Goal: Subscribe to service/newsletter

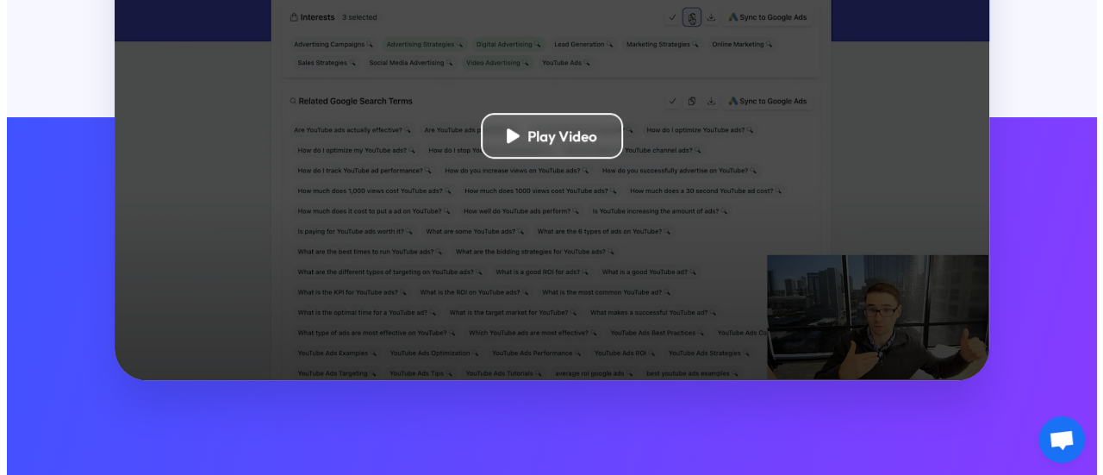
scroll to position [603, 0]
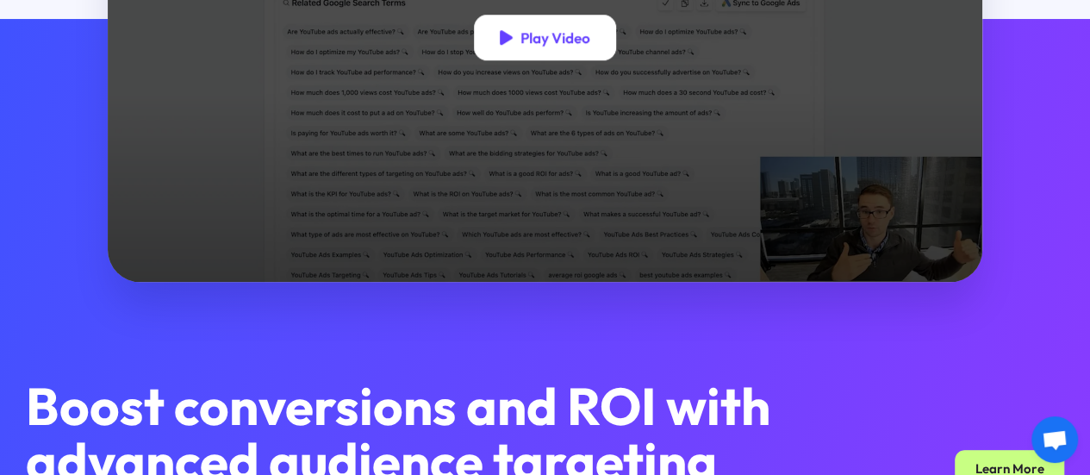
click at [521, 47] on div "Play Video" at bounding box center [556, 37] width 70 height 18
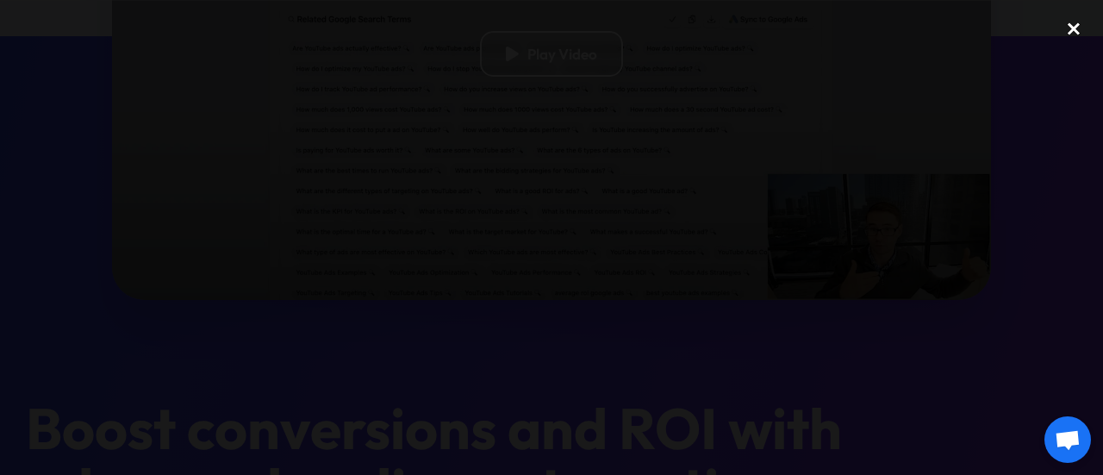
click at [1071, 30] on div "close lightbox" at bounding box center [1074, 28] width 59 height 38
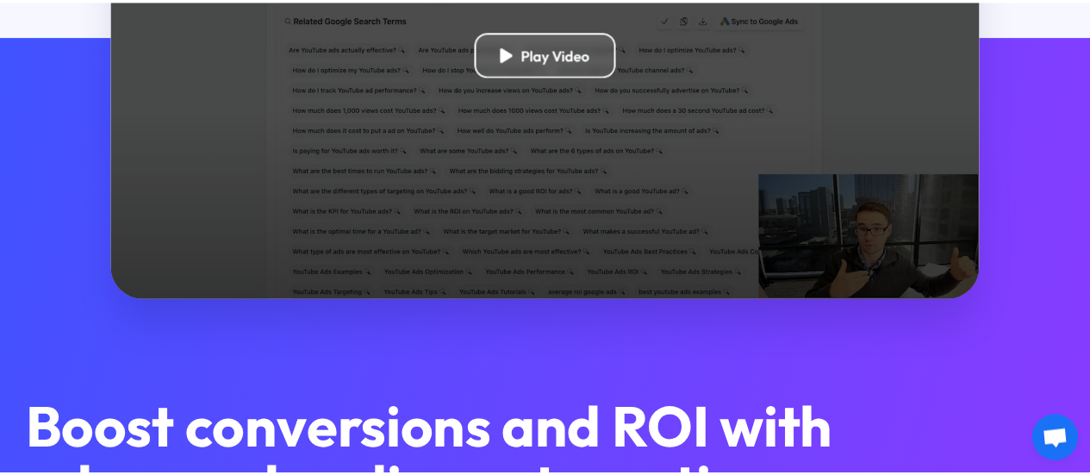
scroll to position [428, 0]
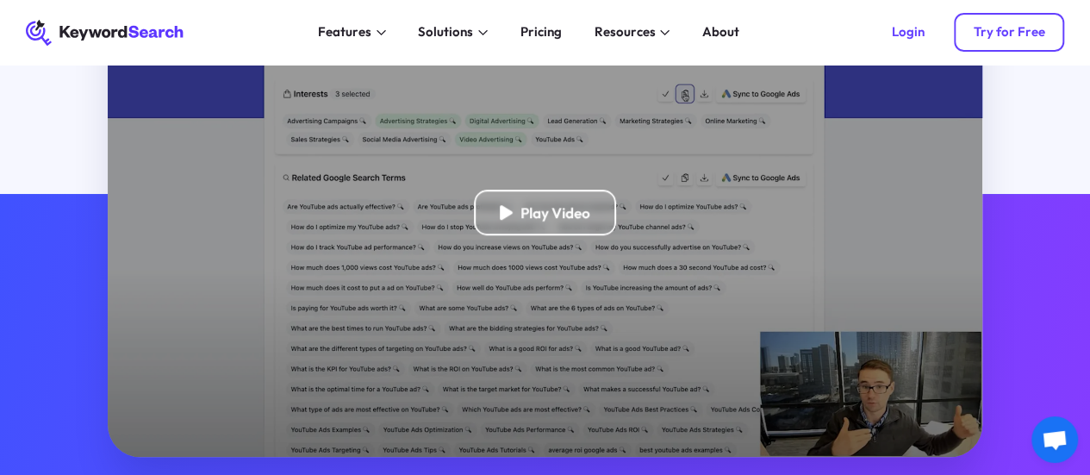
click at [991, 28] on div "Try for Free" at bounding box center [1009, 32] width 72 height 16
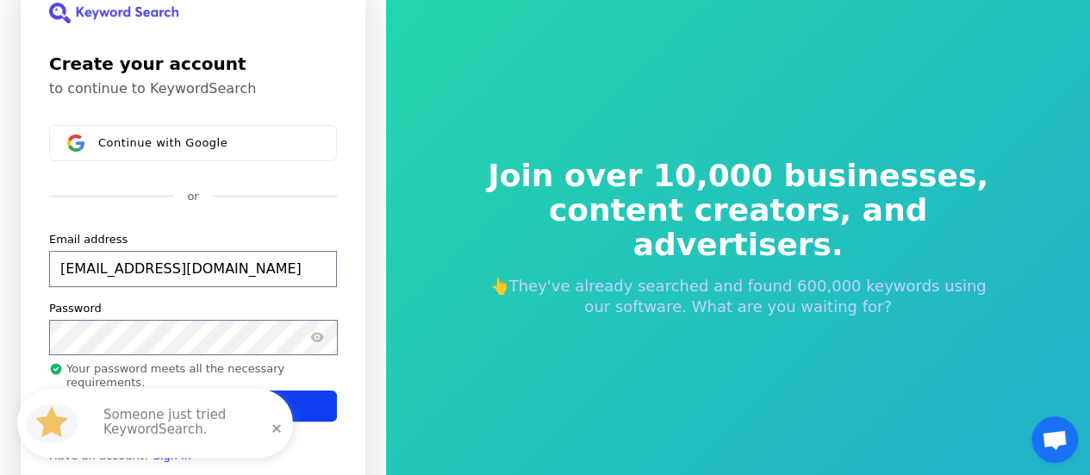
click at [264, 397] on div "Someone just tried KeywordSearch." at bounding box center [189, 423] width 207 height 69
click at [311, 399] on button "Continue" at bounding box center [193, 405] width 288 height 31
type input "[EMAIL_ADDRESS][DOMAIN_NAME]"
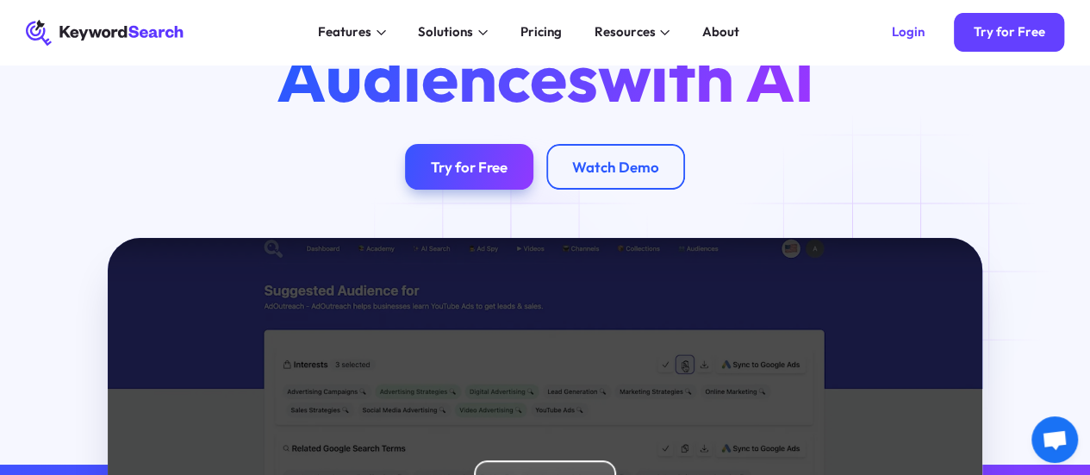
scroll to position [86, 0]
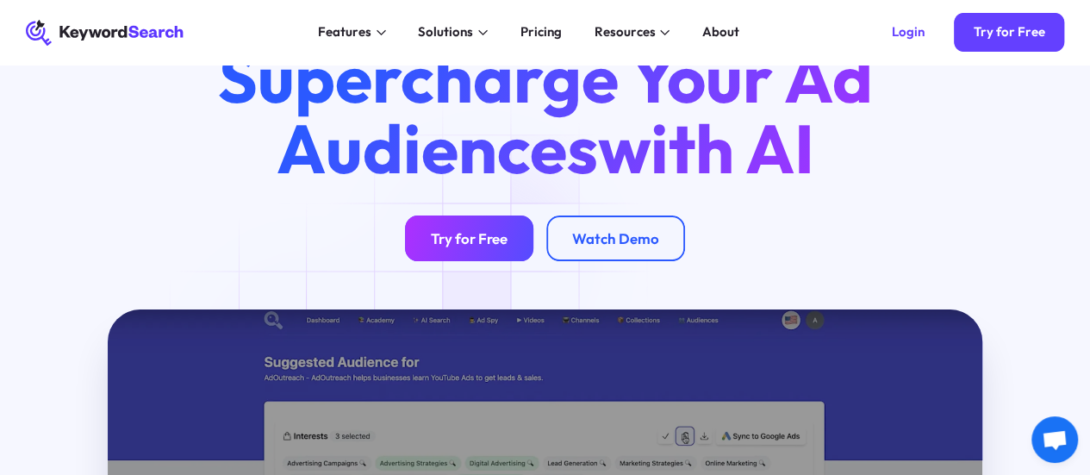
click at [491, 247] on div "Try for Free" at bounding box center [469, 238] width 77 height 18
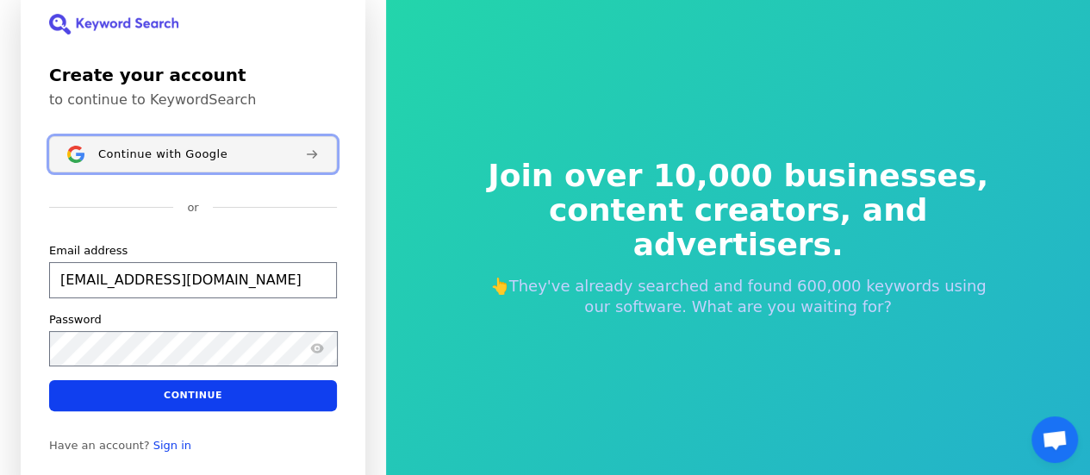
click at [215, 159] on span "Continue with Google" at bounding box center [162, 154] width 129 height 14
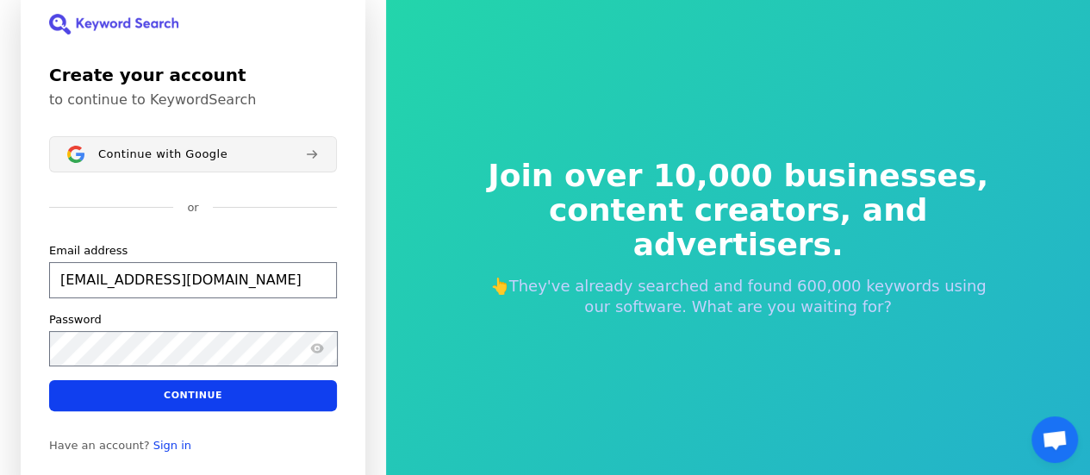
type input "[EMAIL_ADDRESS][DOMAIN_NAME]"
